Goal: Task Accomplishment & Management: Manage account settings

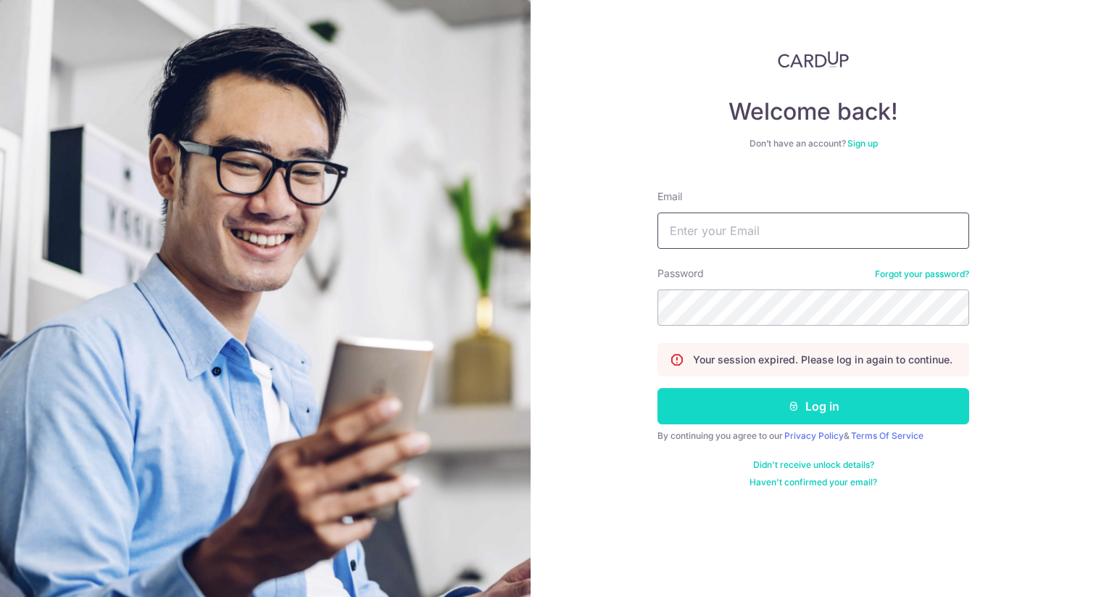
type input "natlimhs@gmail.com"
click at [784, 410] on button "Log in" at bounding box center [813, 406] width 312 height 36
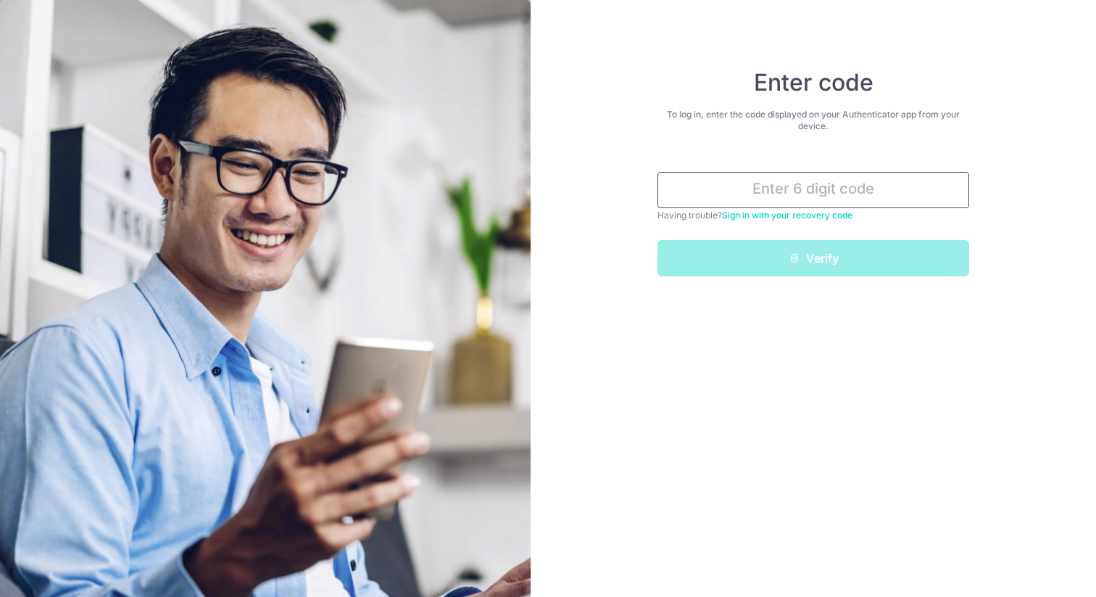
click at [821, 196] on input "text" at bounding box center [813, 190] width 312 height 36
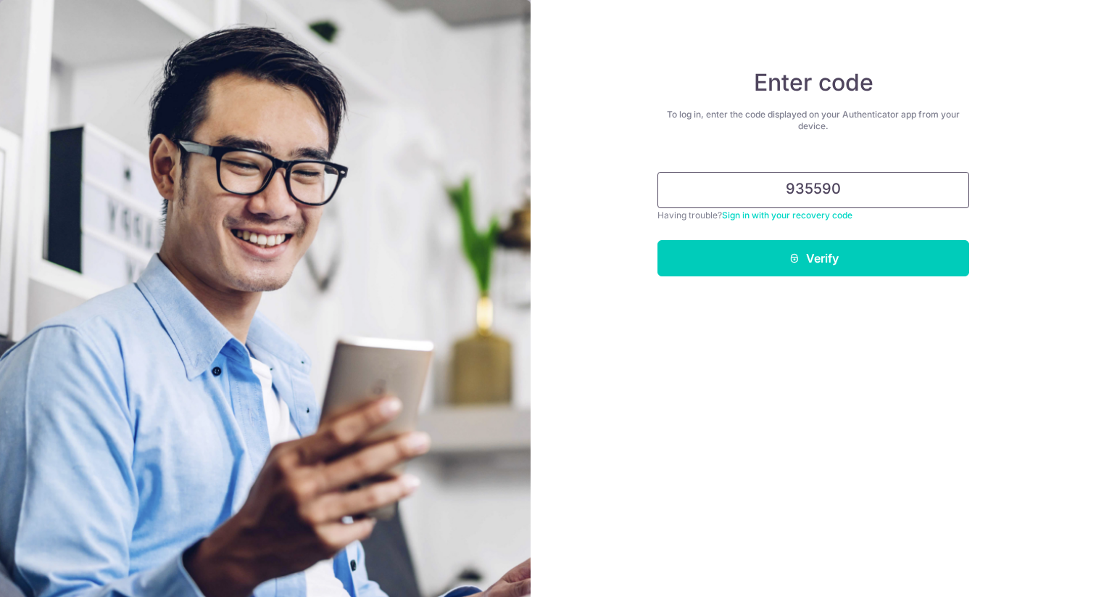
type input "935590"
click at [657, 240] on button "Verify" at bounding box center [813, 258] width 312 height 36
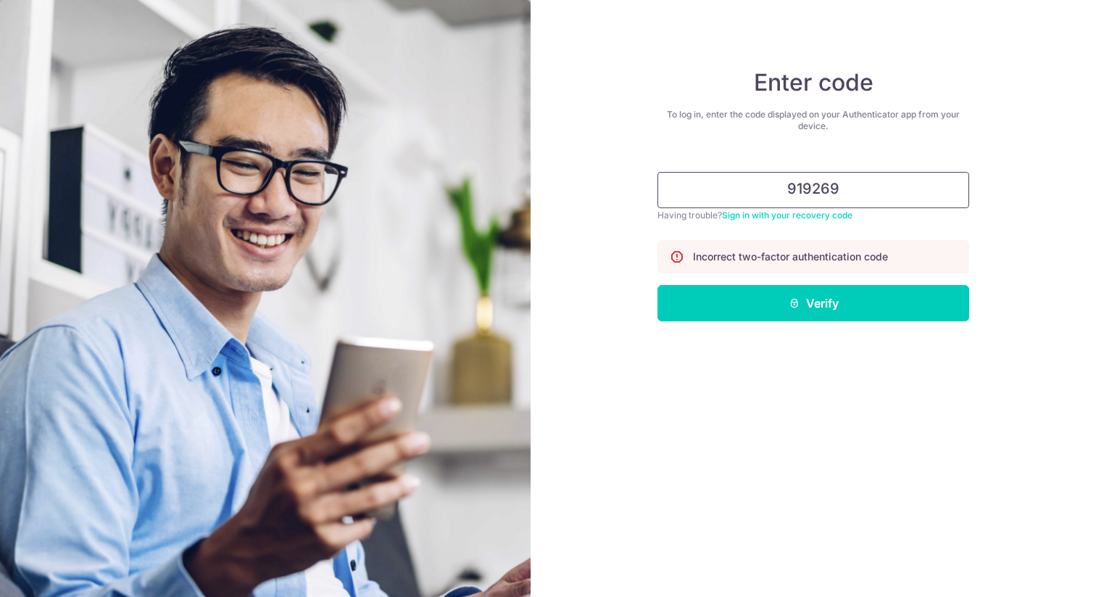
type input "919269"
click at [657, 285] on button "Verify" at bounding box center [813, 303] width 312 height 36
